Goal: Task Accomplishment & Management: Manage account settings

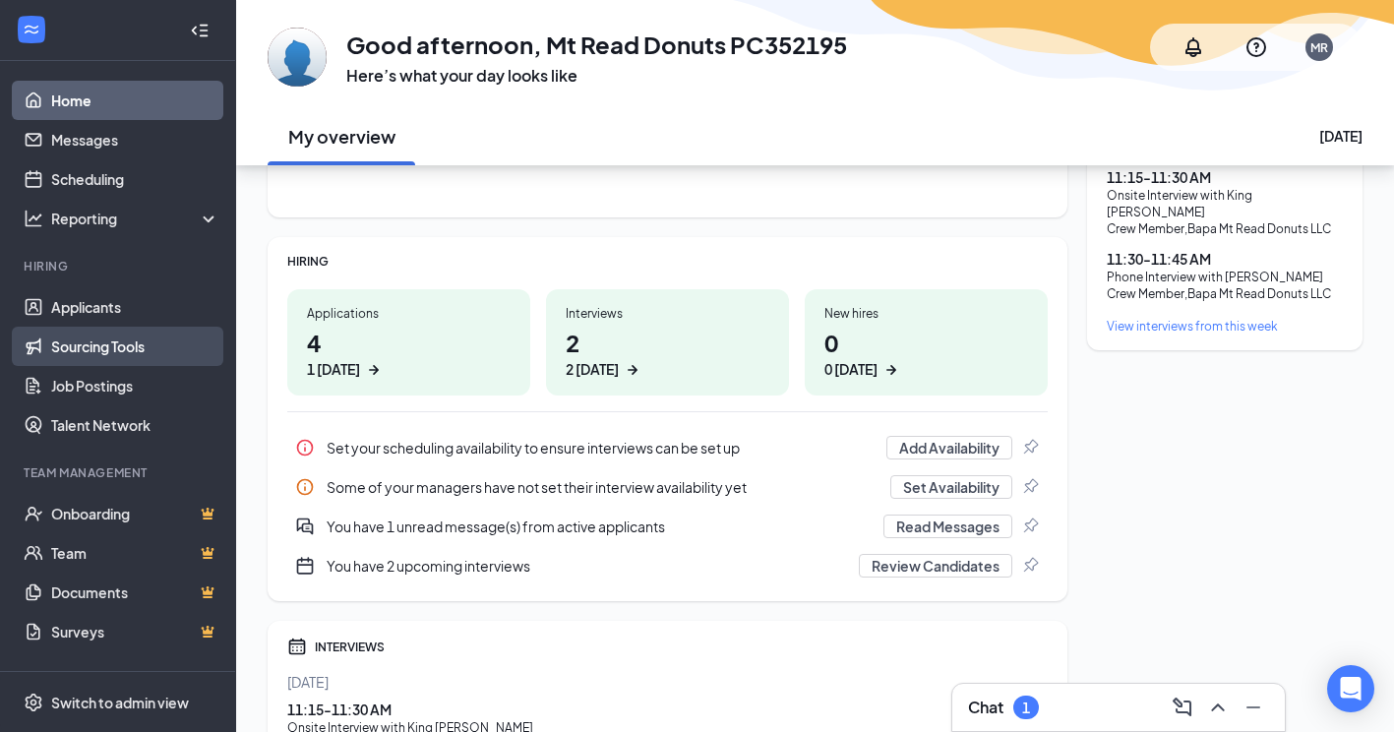
scroll to position [197, 0]
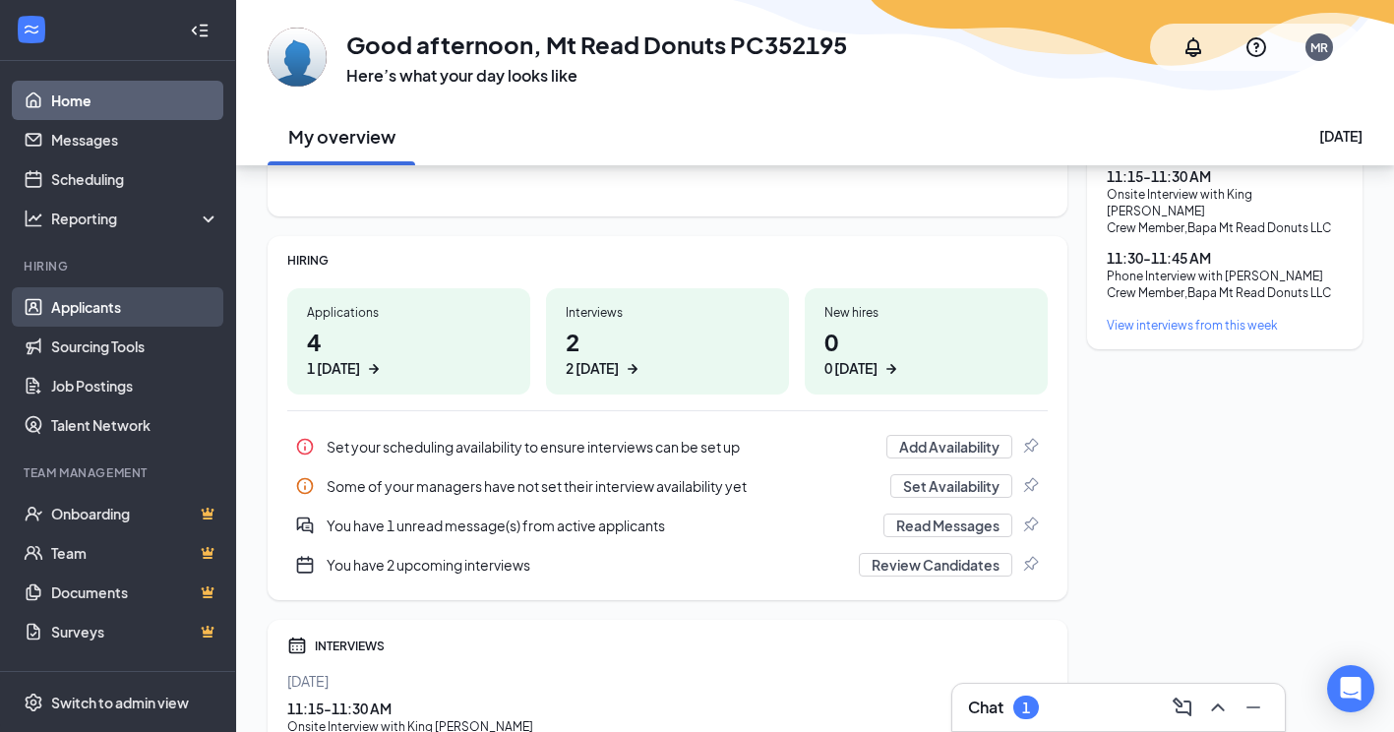
click at [110, 314] on link "Applicants" at bounding box center [135, 306] width 168 height 39
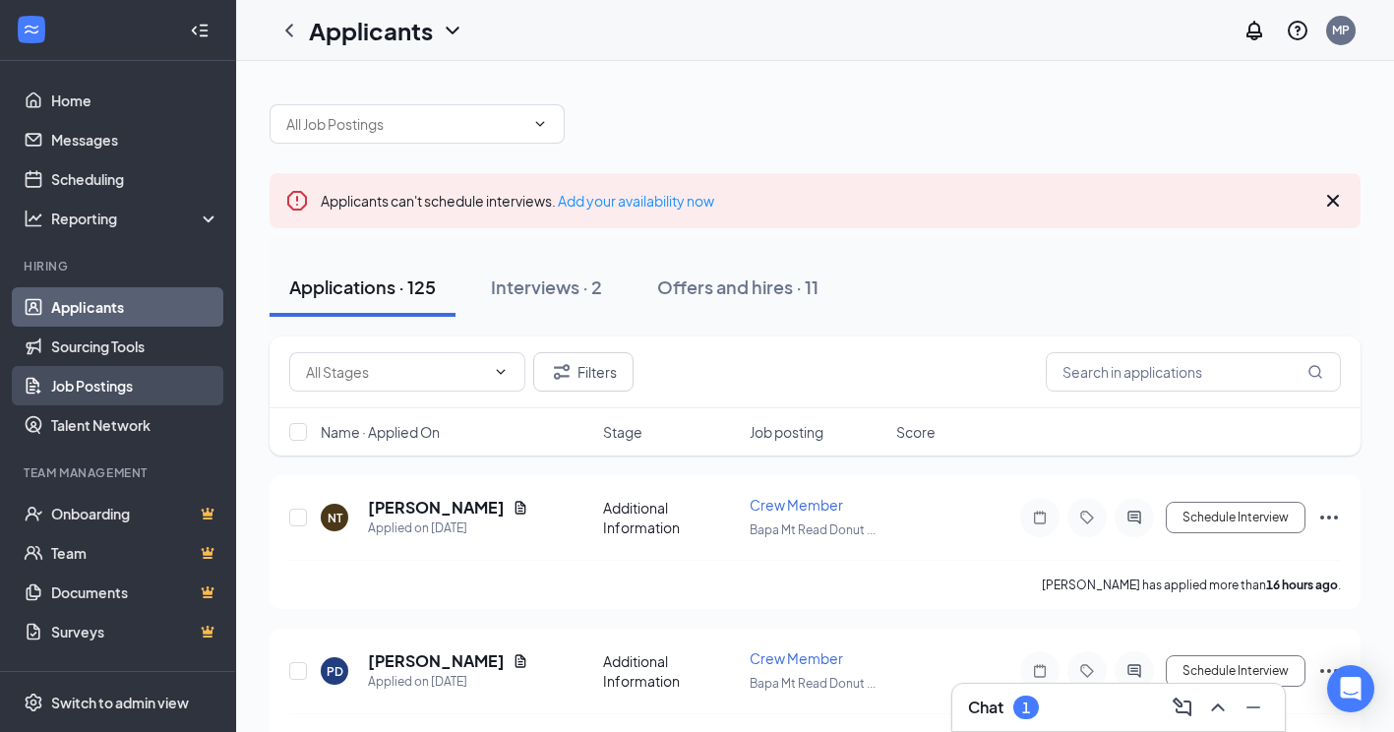
click at [131, 391] on link "Job Postings" at bounding box center [135, 385] width 168 height 39
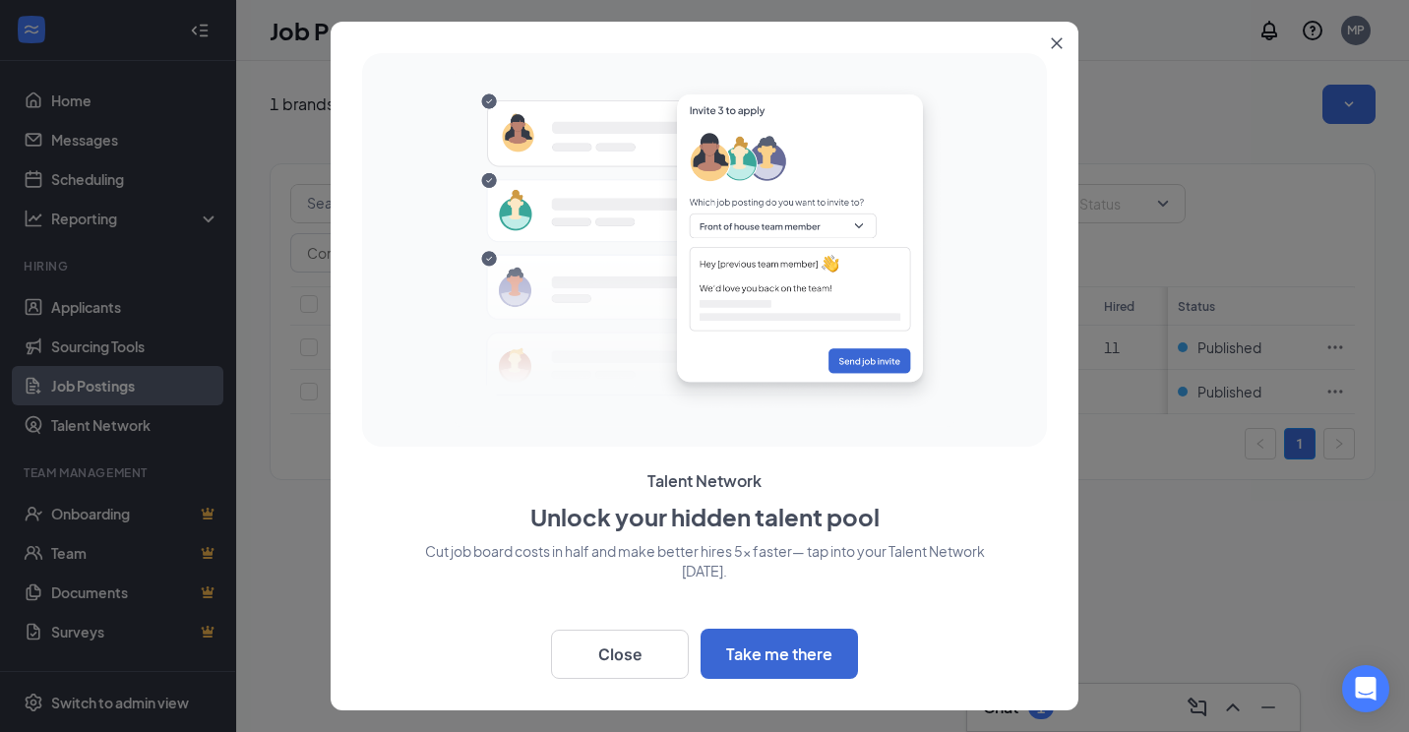
click at [1056, 45] on icon "Close" at bounding box center [1056, 43] width 12 height 12
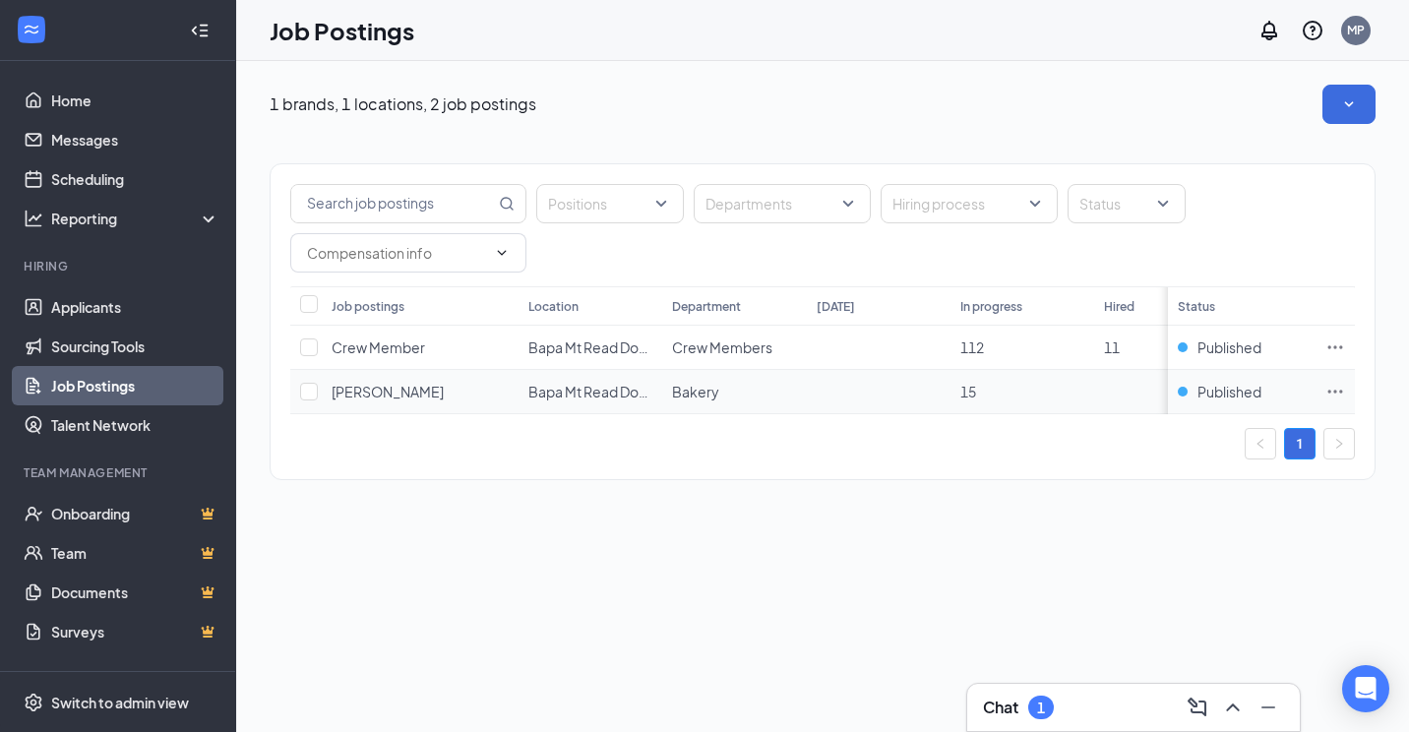
click at [620, 392] on span "Bapa Mt Read Donuts LLC" at bounding box center [610, 392] width 164 height 18
click at [1326, 392] on icon "Ellipses" at bounding box center [1335, 392] width 20 height 20
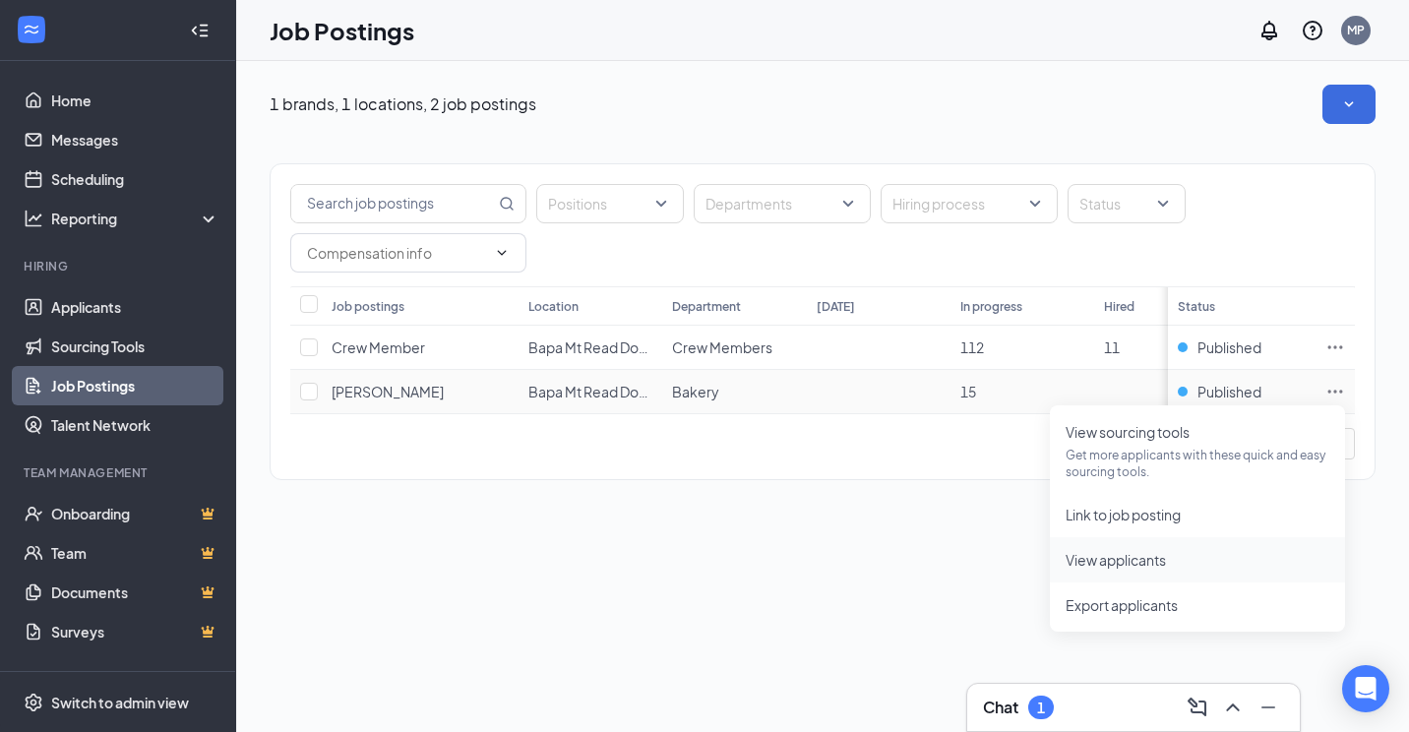
click at [1152, 564] on span "View applicants" at bounding box center [1115, 560] width 100 height 18
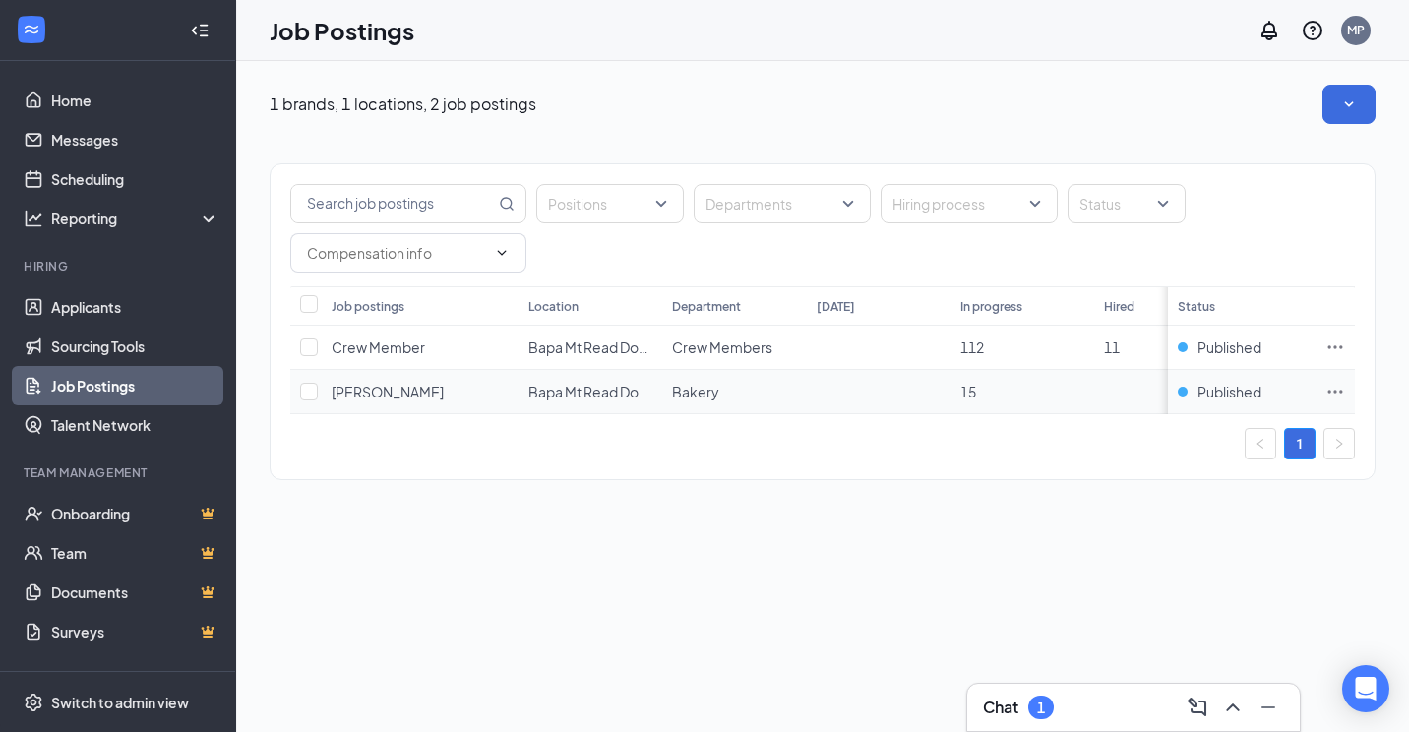
click at [365, 394] on span "[PERSON_NAME]" at bounding box center [387, 392] width 112 height 18
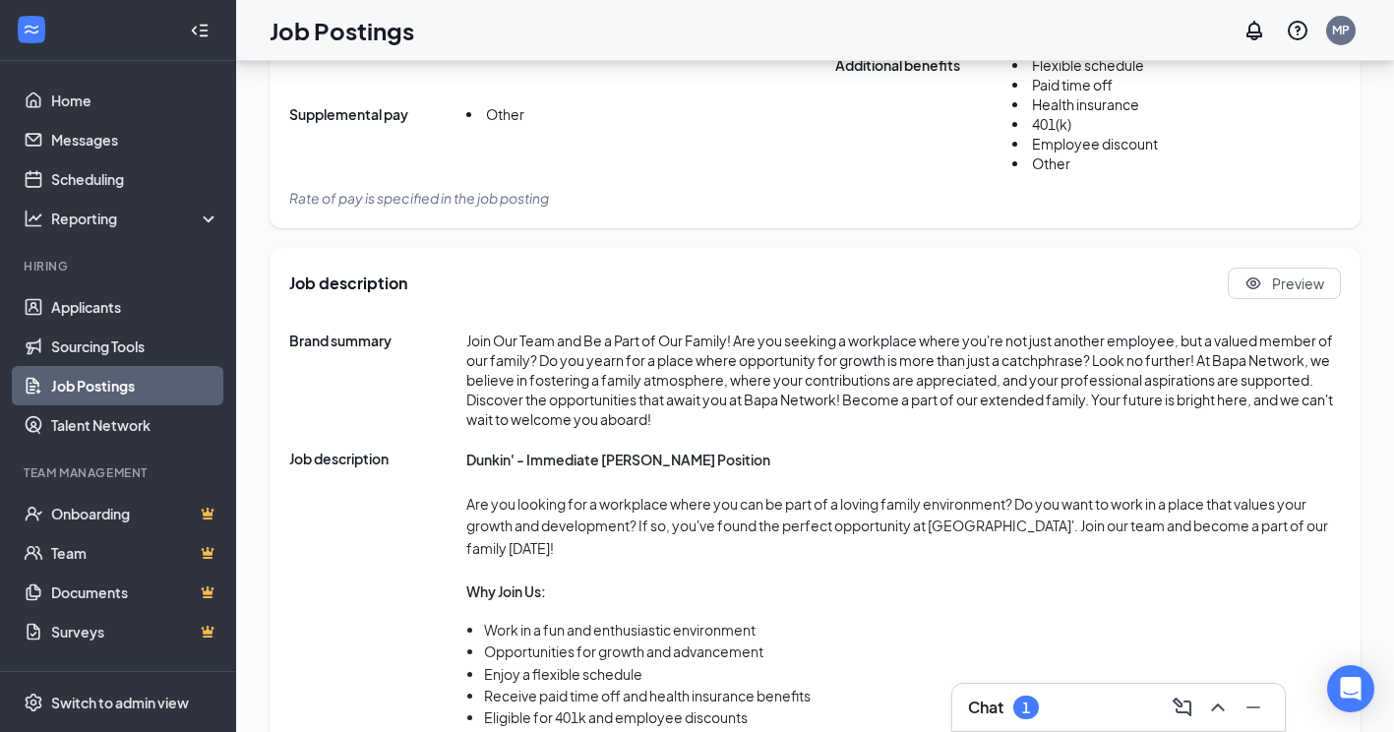
scroll to position [494, 0]
